Goal: Task Accomplishment & Management: Use online tool/utility

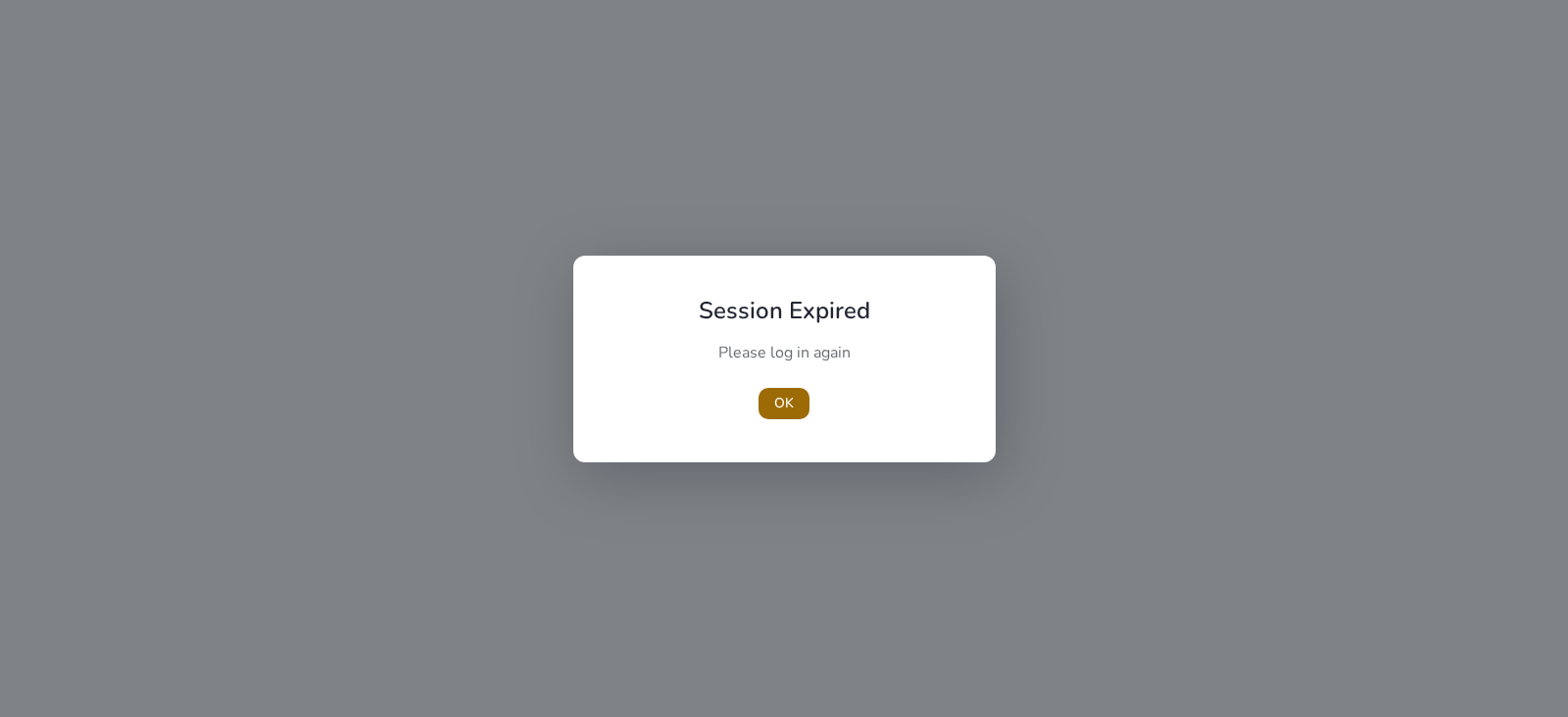
click at [798, 395] on span "button" at bounding box center [783, 403] width 51 height 47
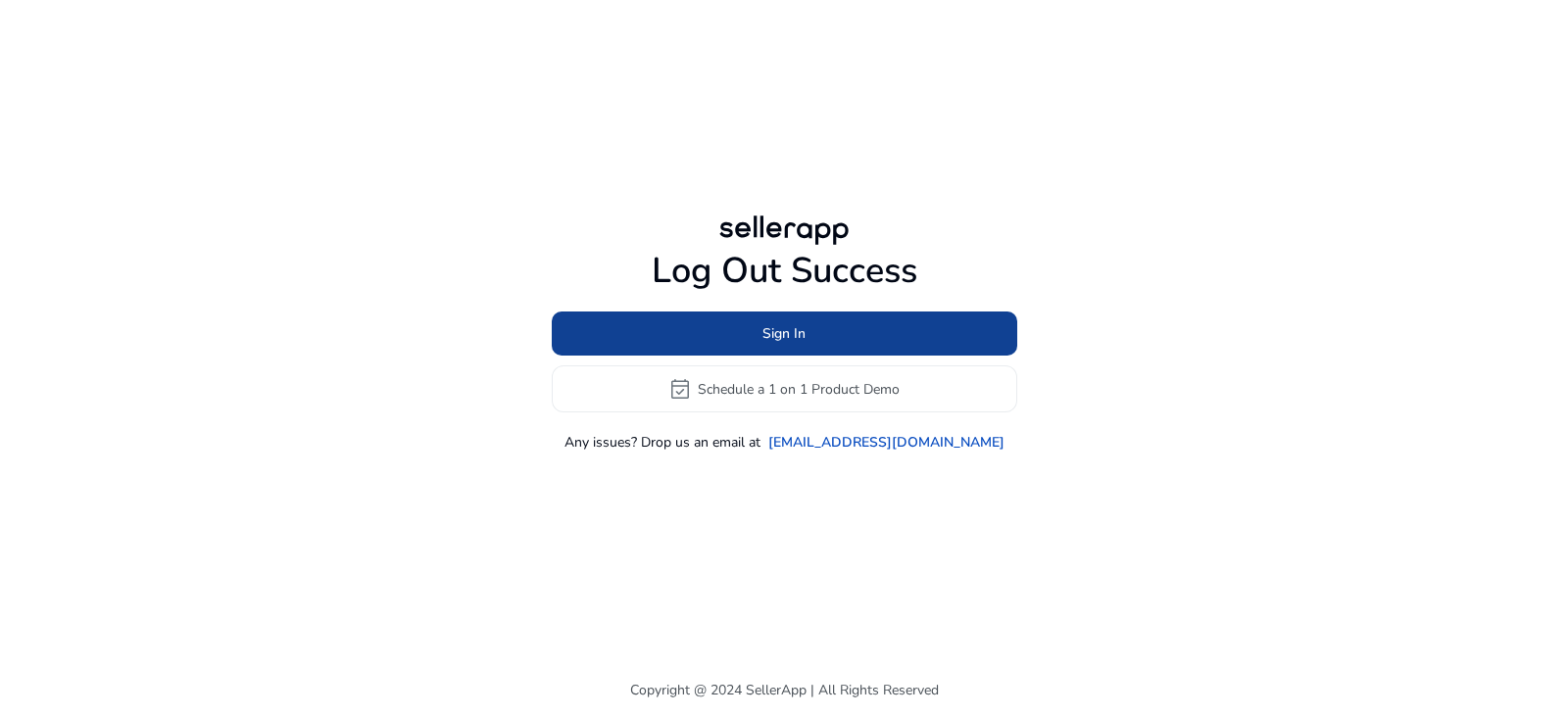
click at [844, 322] on span at bounding box center [784, 333] width 466 height 47
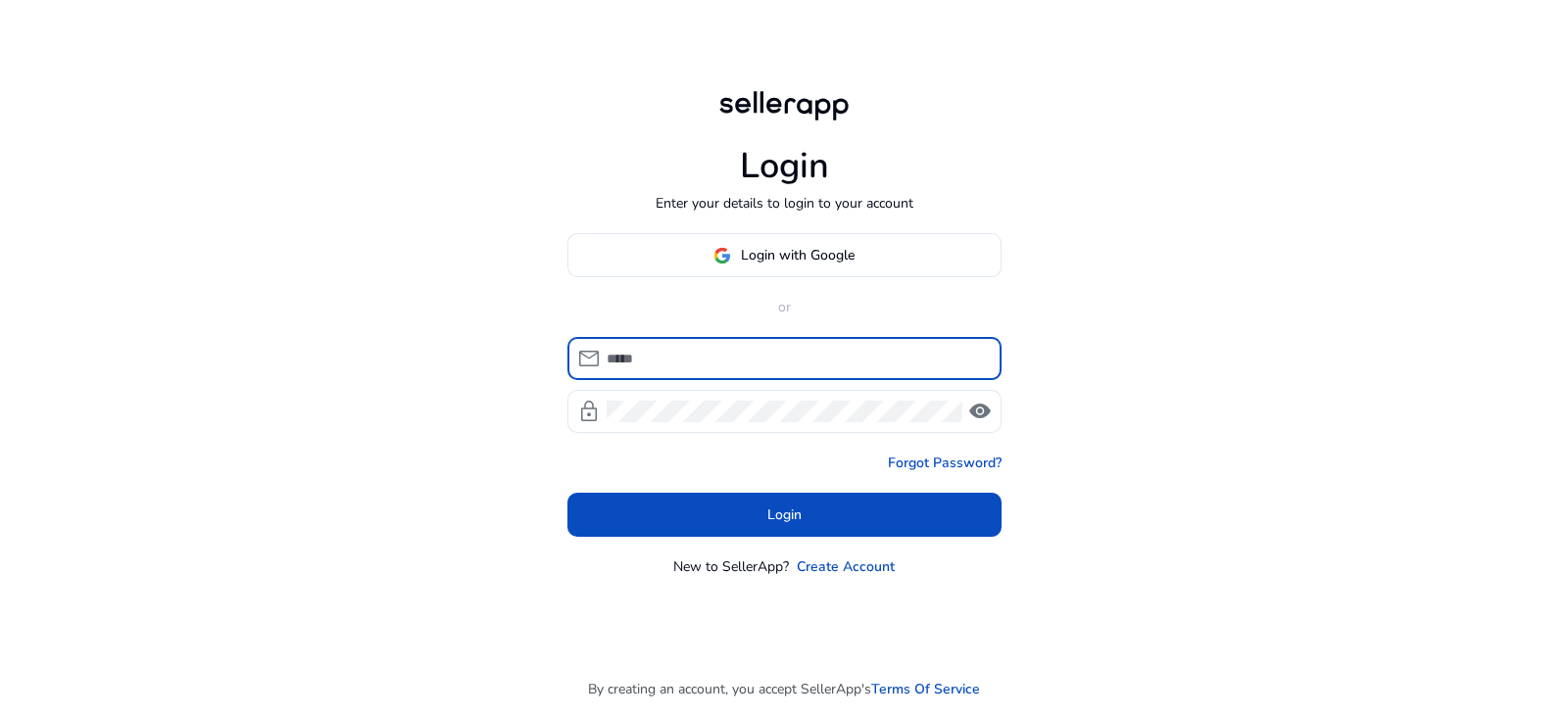
type input "**********"
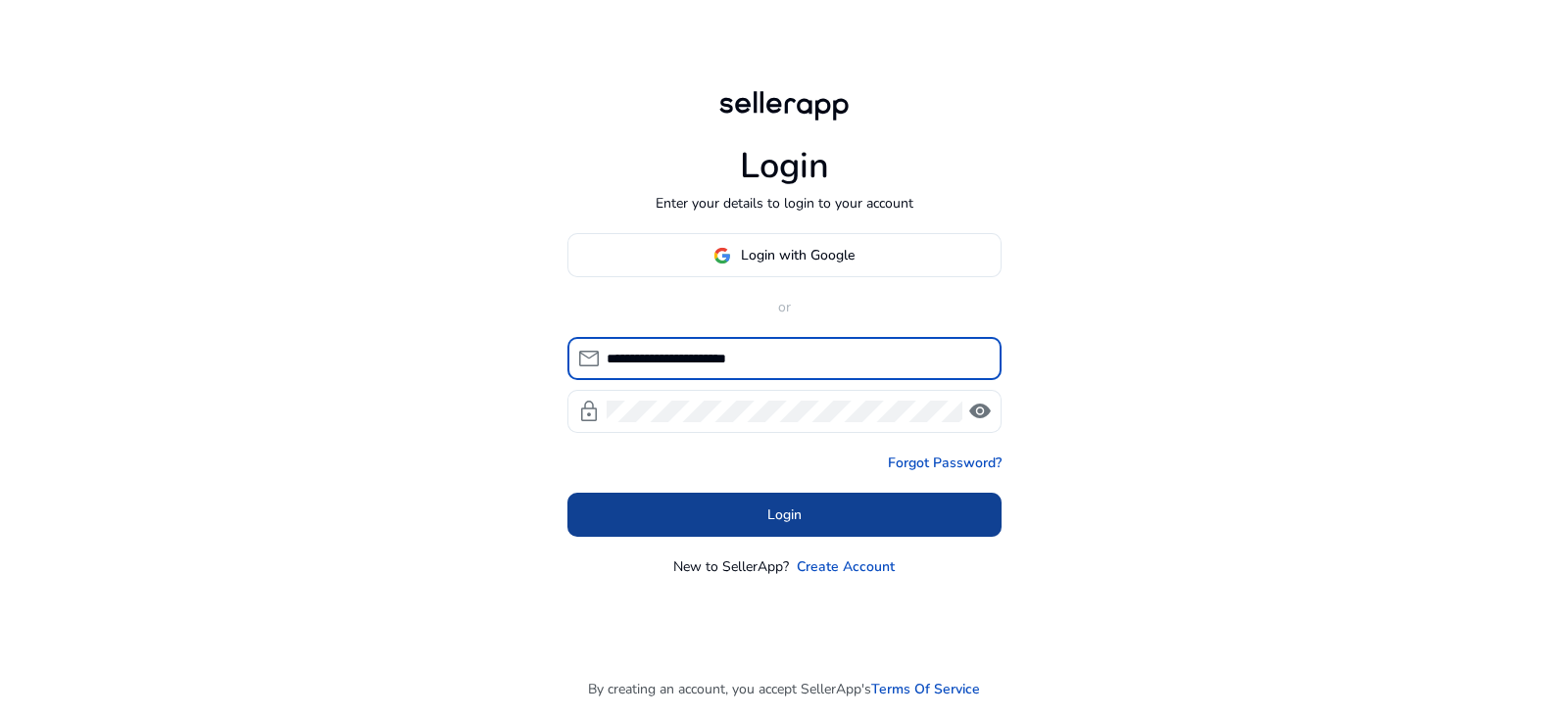
click at [798, 516] on span "Login" at bounding box center [784, 514] width 34 height 21
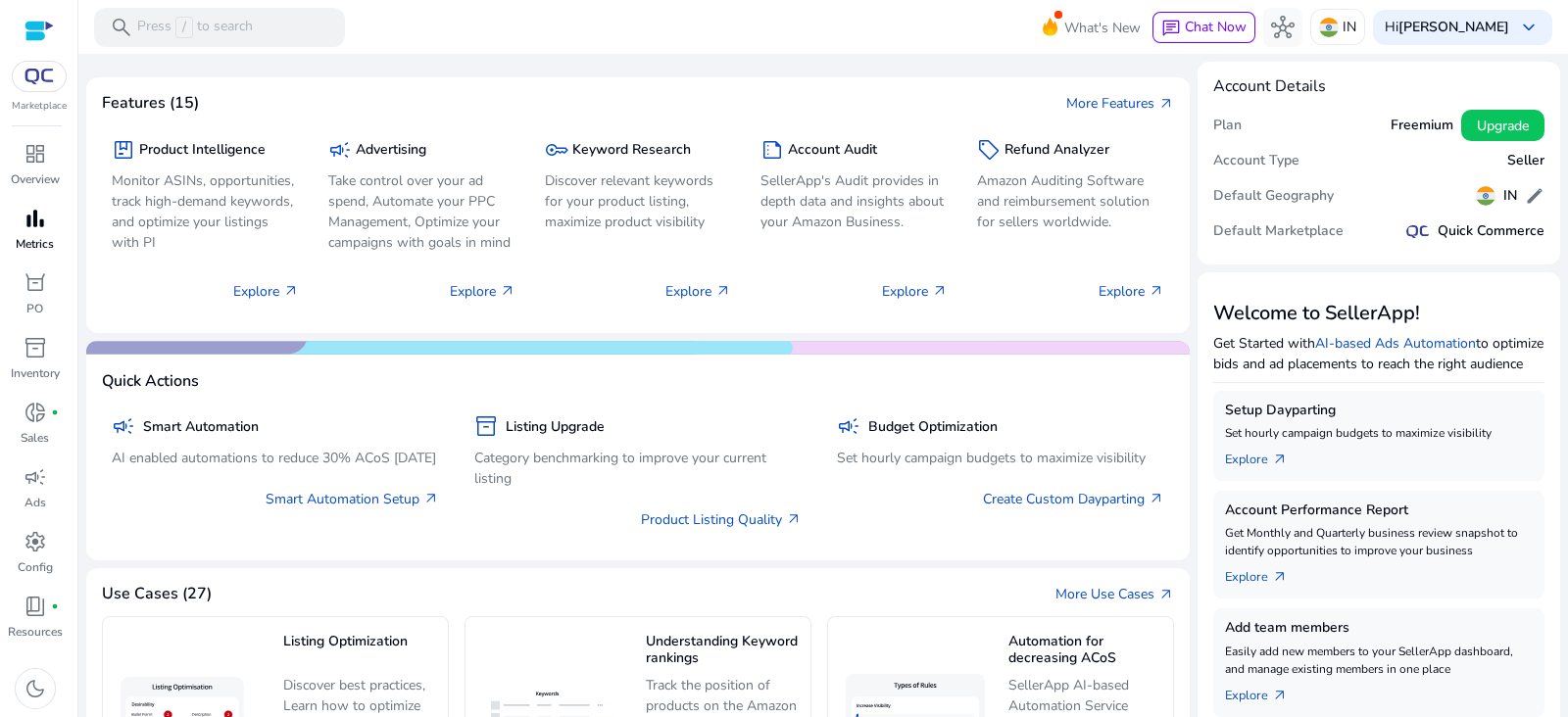
click at [37, 226] on span "bar_chart" at bounding box center [36, 219] width 24 height 24
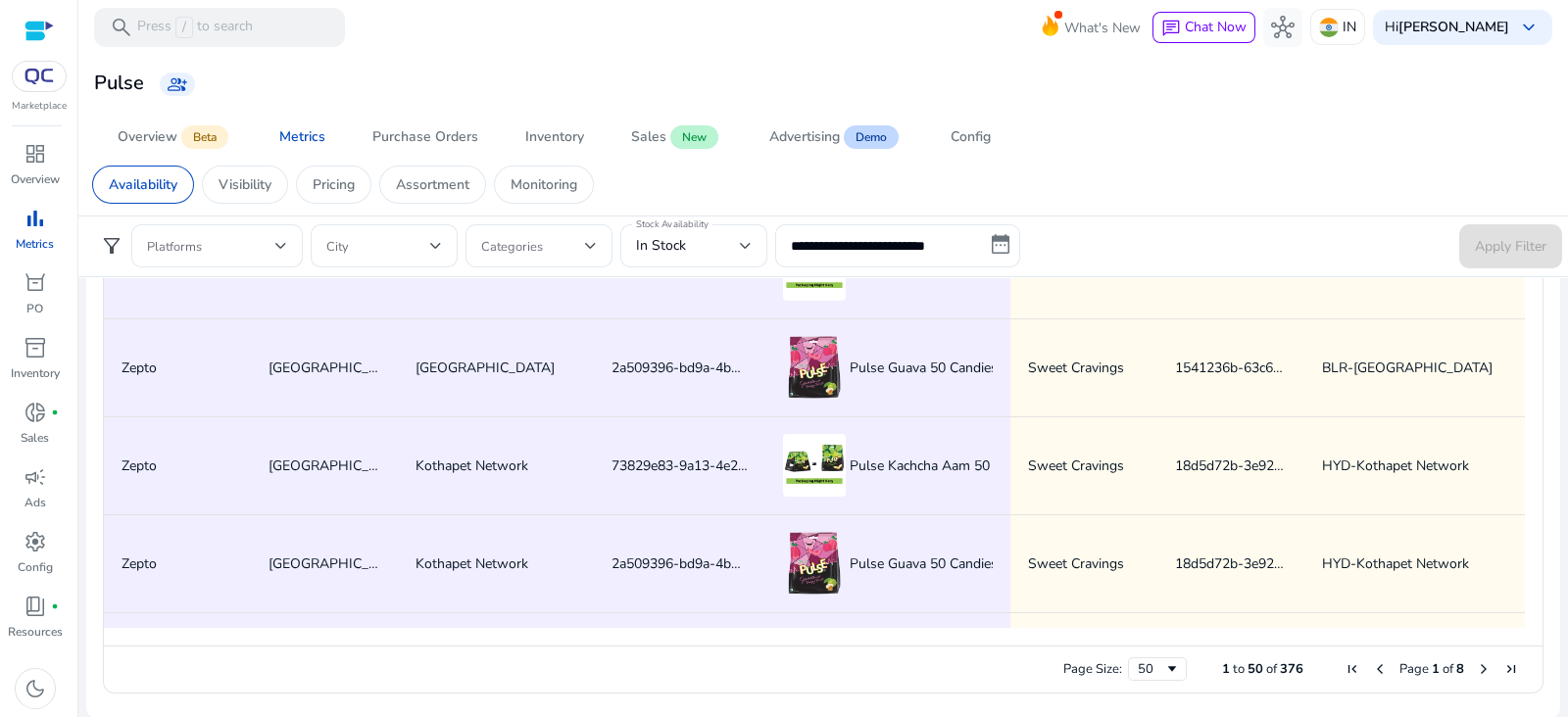
scroll to position [965, 0]
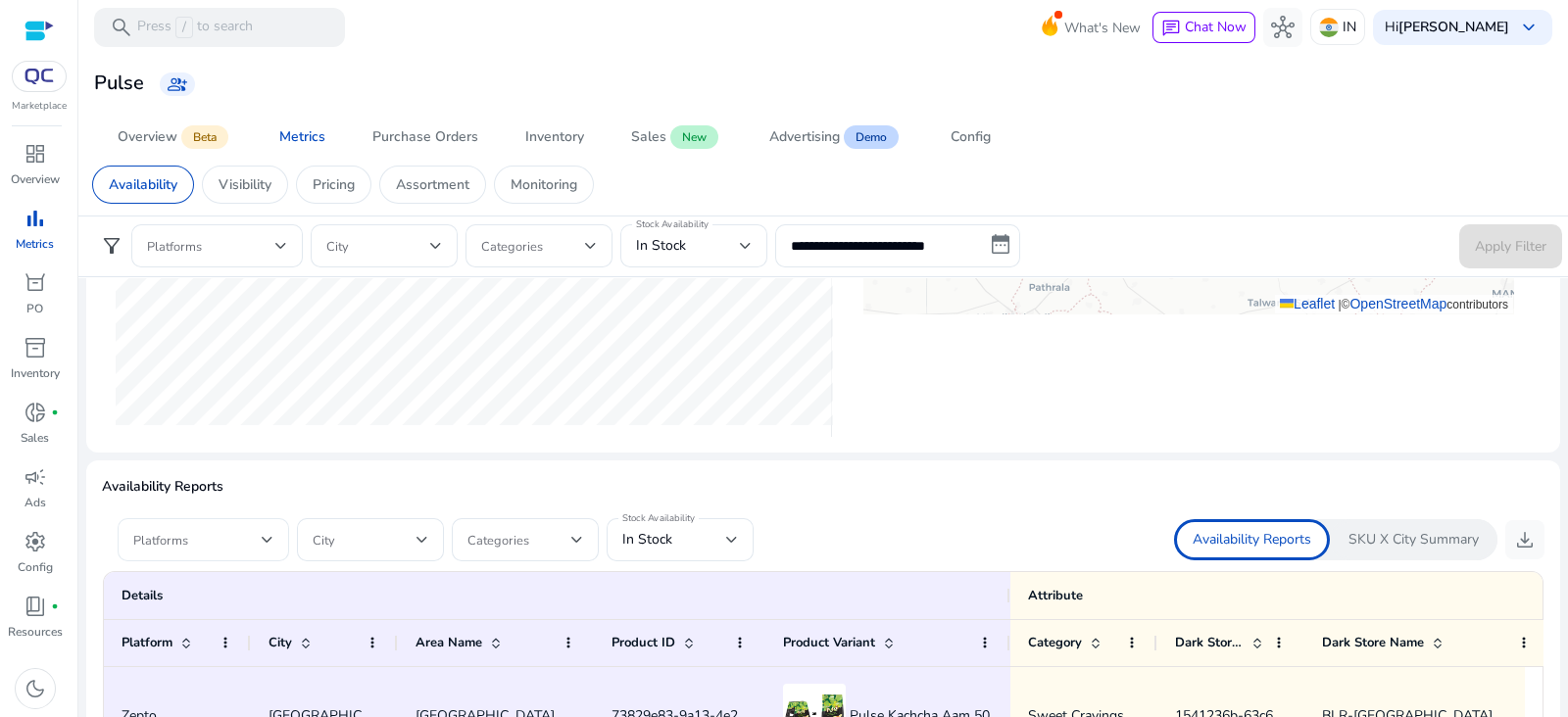
click at [236, 543] on span at bounding box center [197, 540] width 128 height 22
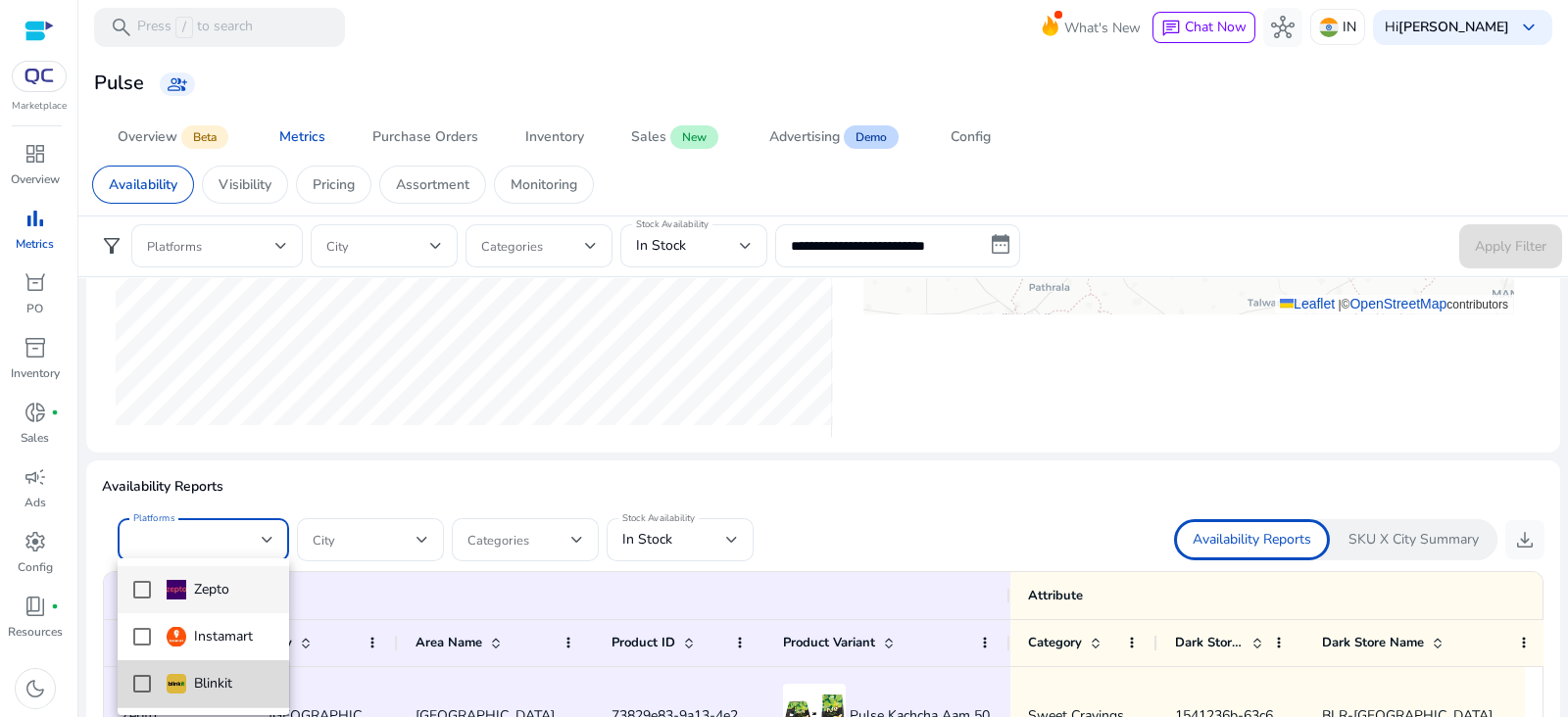
drag, startPoint x: 142, startPoint y: 689, endPoint x: 155, endPoint y: 685, distance: 13.6
click at [142, 689] on mat-pseudo-checkbox at bounding box center [142, 684] width 18 height 18
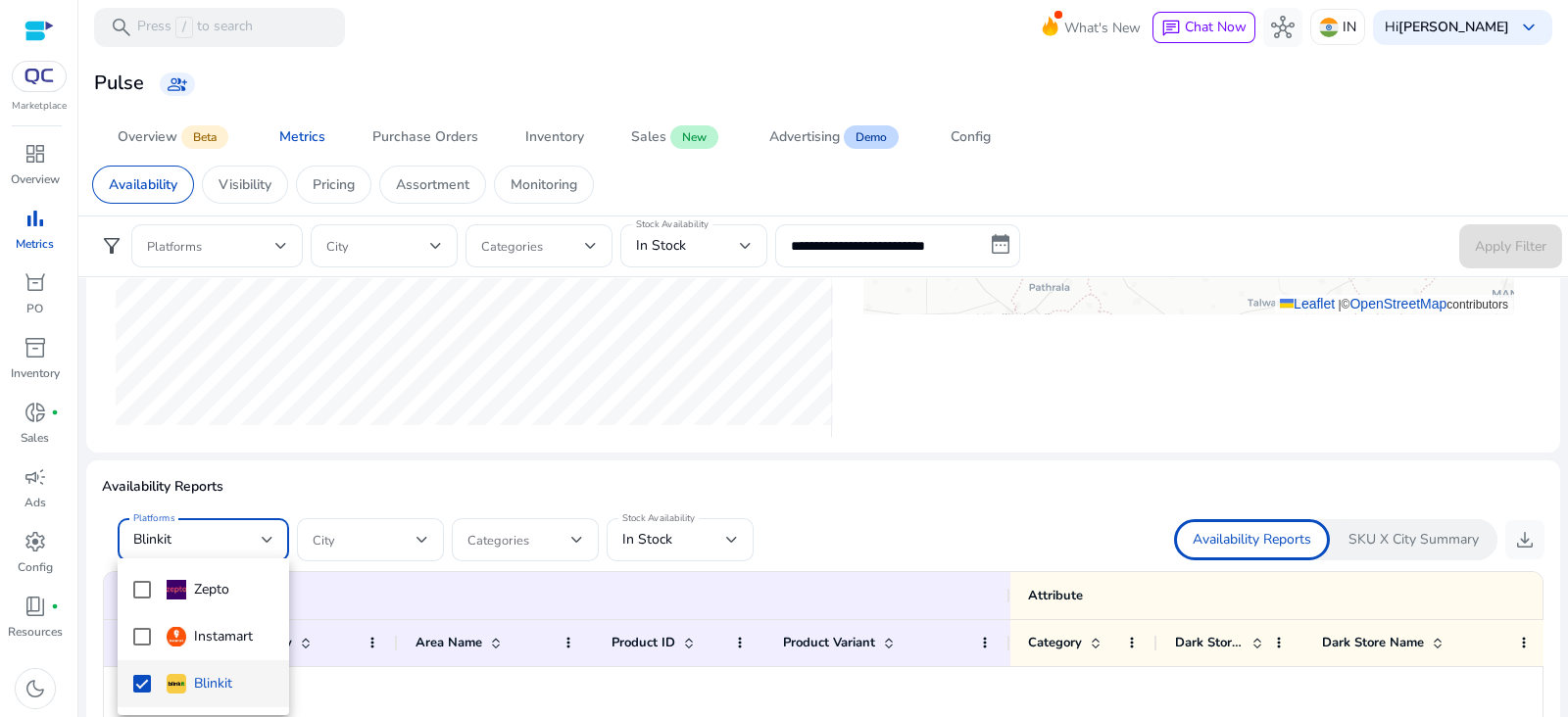
click at [677, 559] on div at bounding box center [784, 358] width 1568 height 717
click at [681, 547] on div "In Stock" at bounding box center [680, 540] width 115 height 24
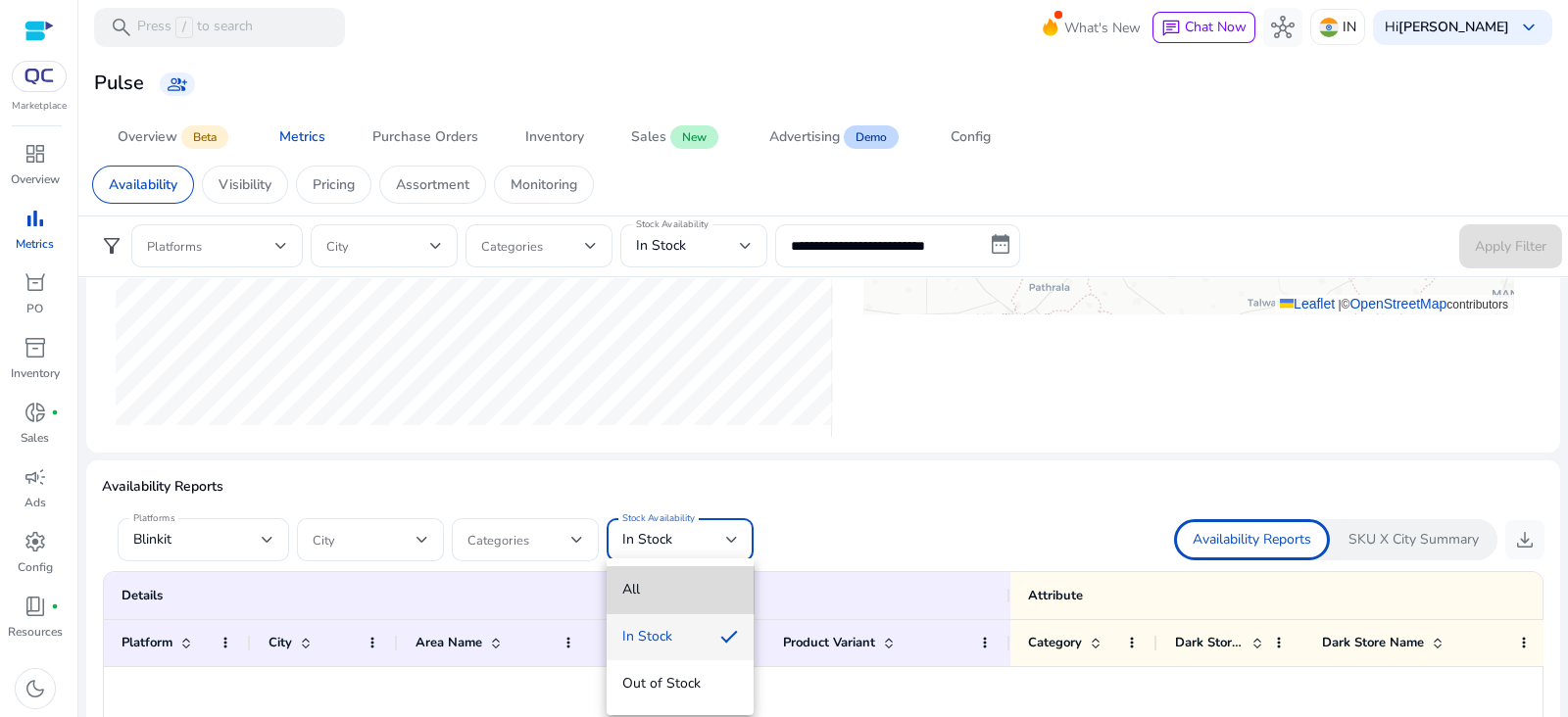
click at [695, 585] on span "All" at bounding box center [680, 590] width 115 height 22
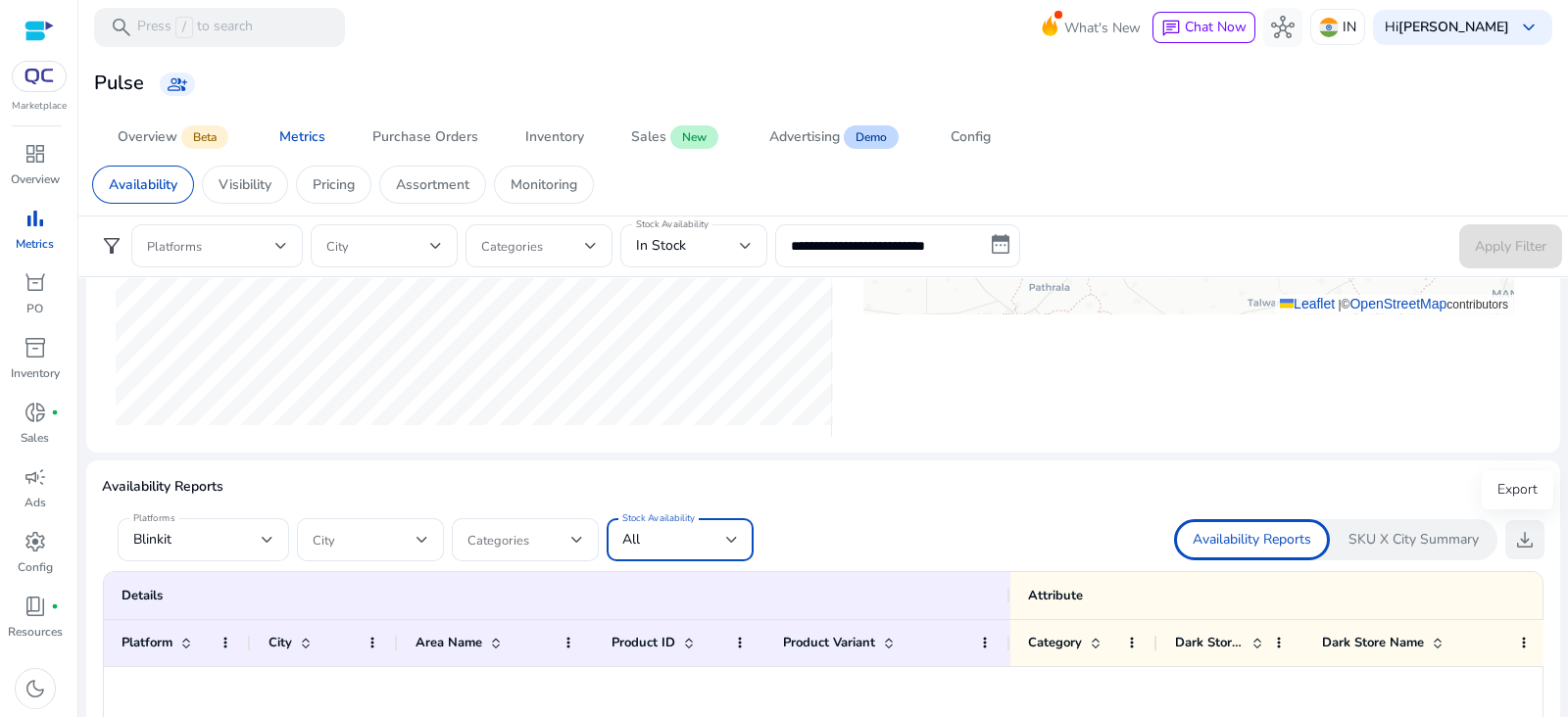
click at [1513, 535] on span "download" at bounding box center [1525, 540] width 24 height 24
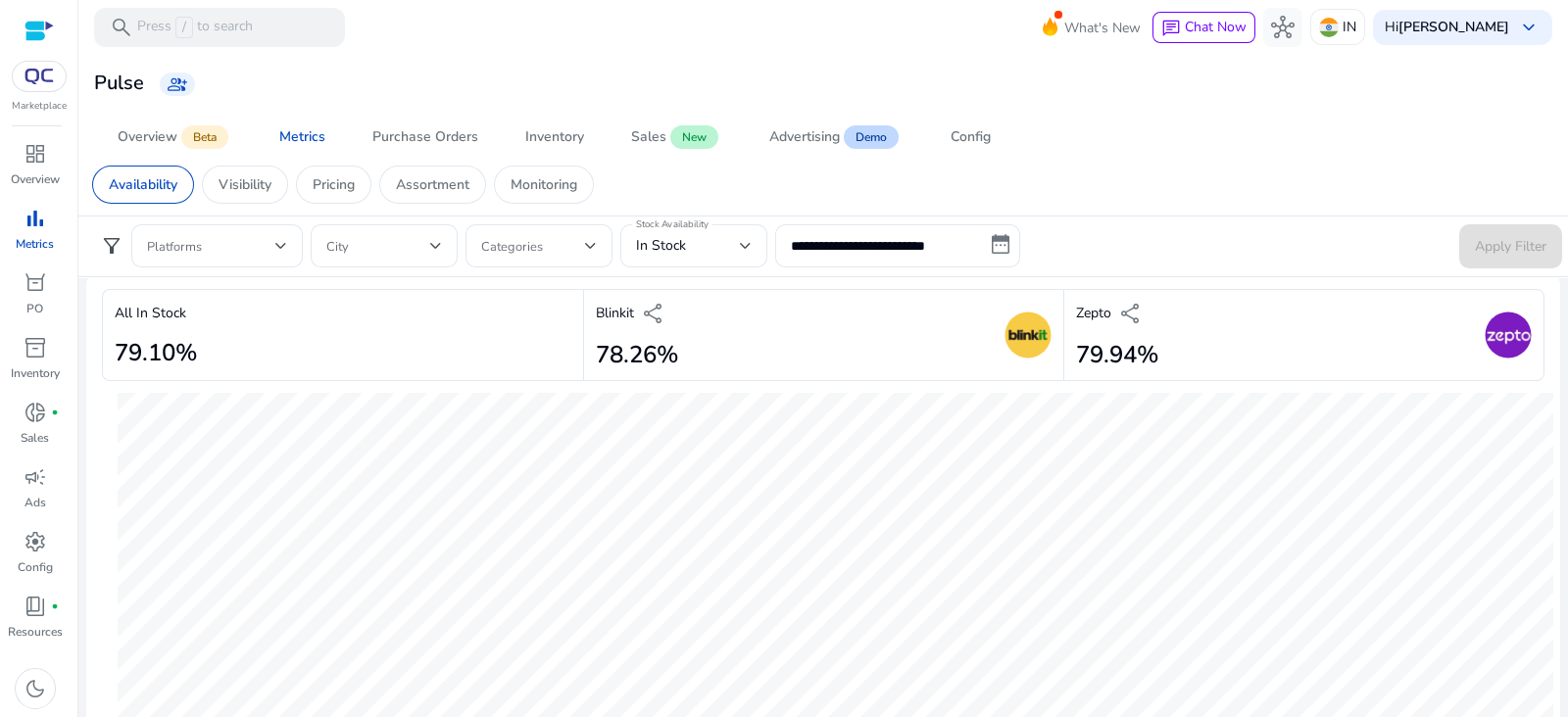
scroll to position [0, 0]
